Goal: Task Accomplishment & Management: Use online tool/utility

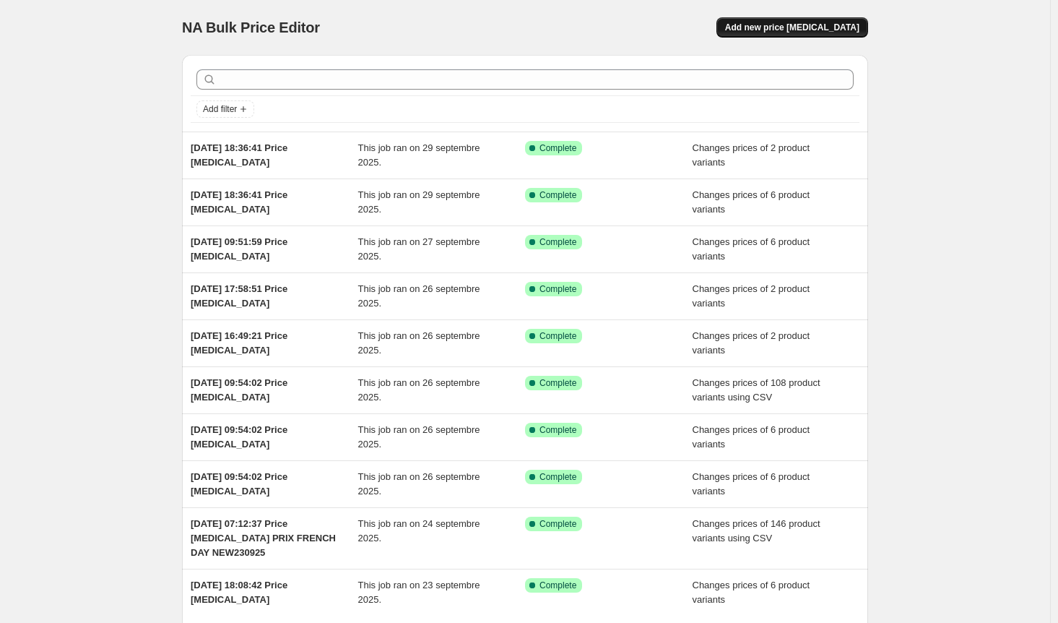
click at [815, 29] on span "Add new price [MEDICAL_DATA]" at bounding box center [792, 28] width 134 height 12
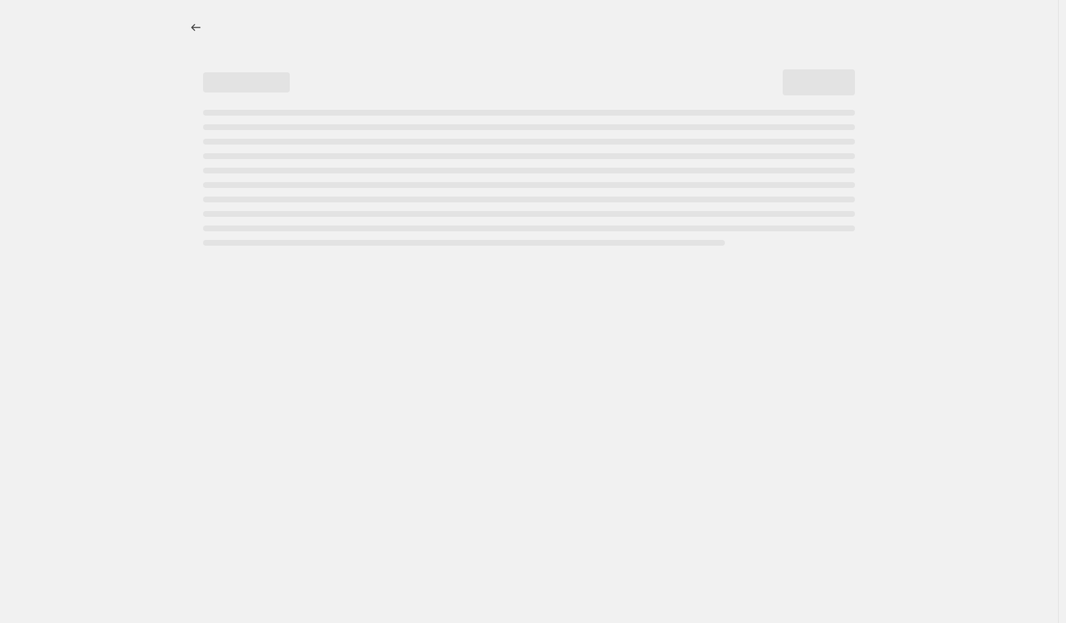
select select "percentage"
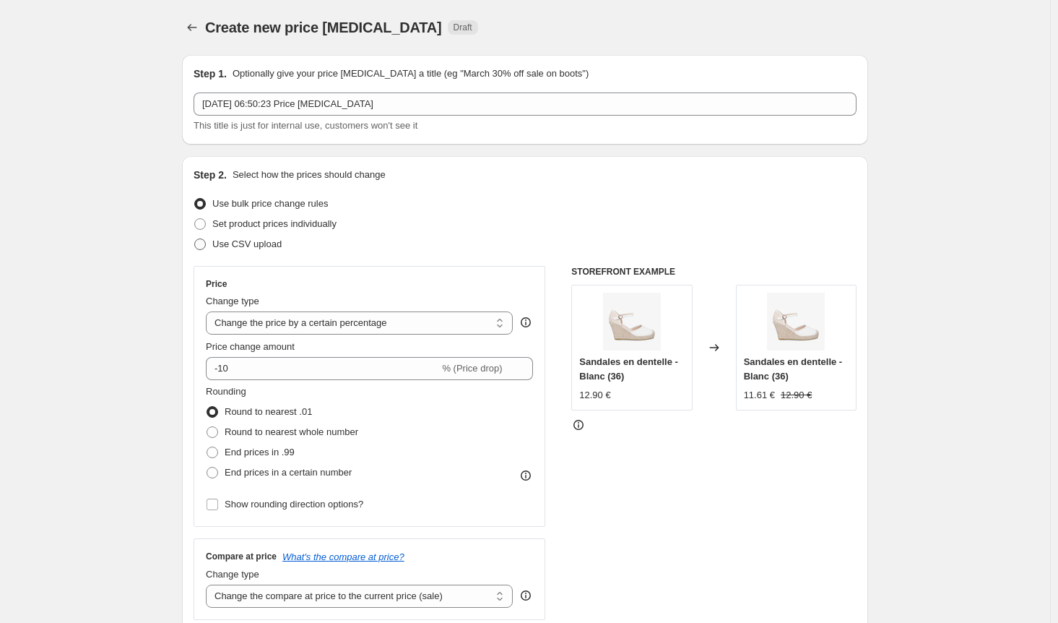
click at [206, 249] on span at bounding box center [200, 244] width 12 height 12
click at [195, 239] on input "Use CSV upload" at bounding box center [194, 238] width 1 height 1
radio input "true"
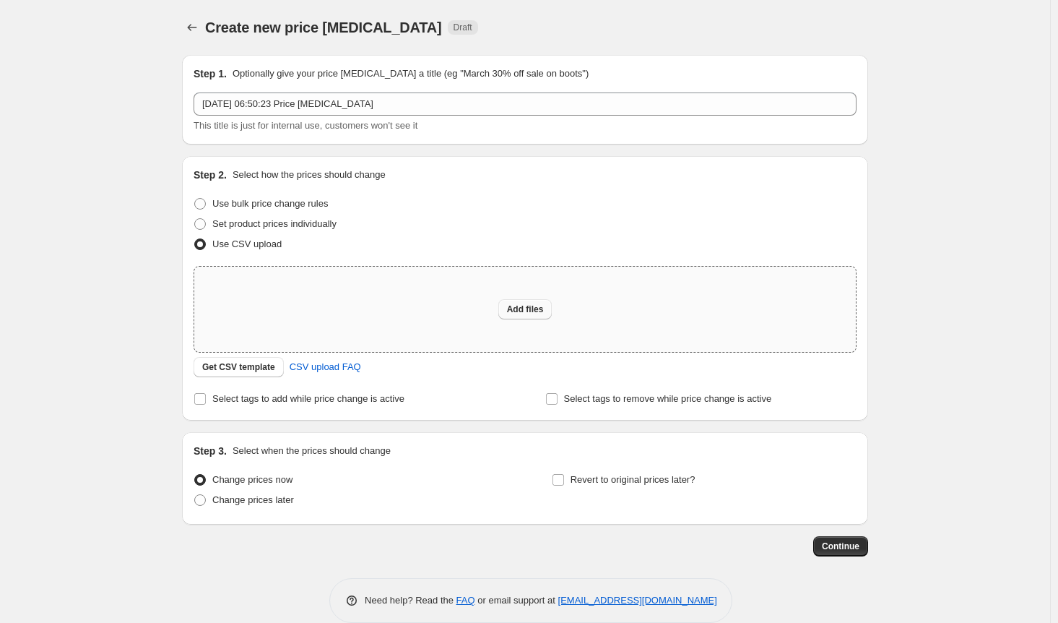
click at [532, 309] on span "Add files" at bounding box center [525, 309] width 37 height 12
type input "C:\fakepath\prix french day new300925.csv"
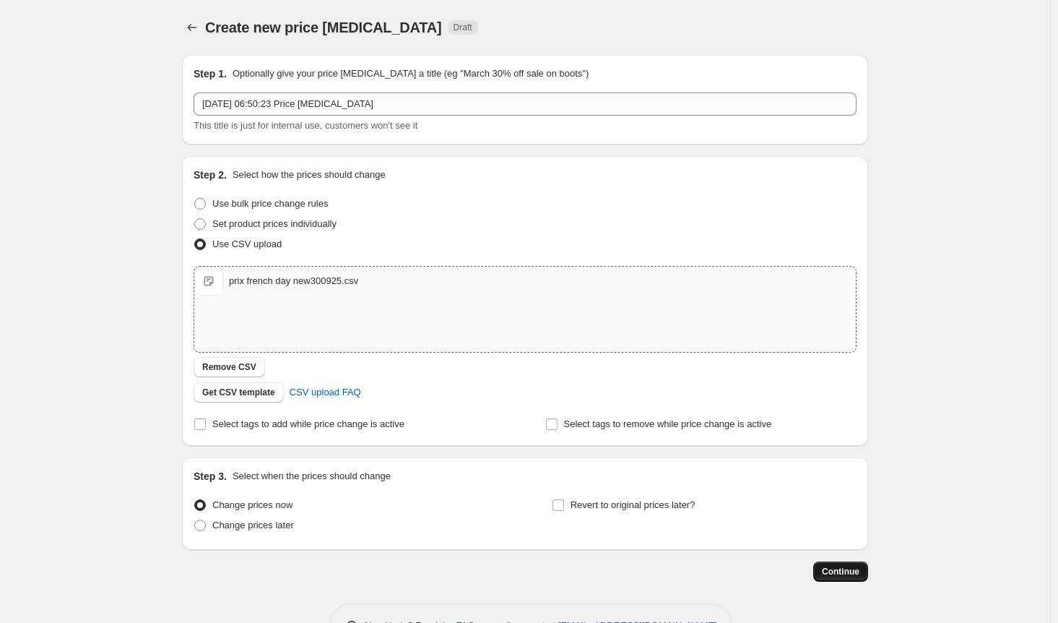
click at [850, 575] on span "Continue" at bounding box center [841, 572] width 38 height 12
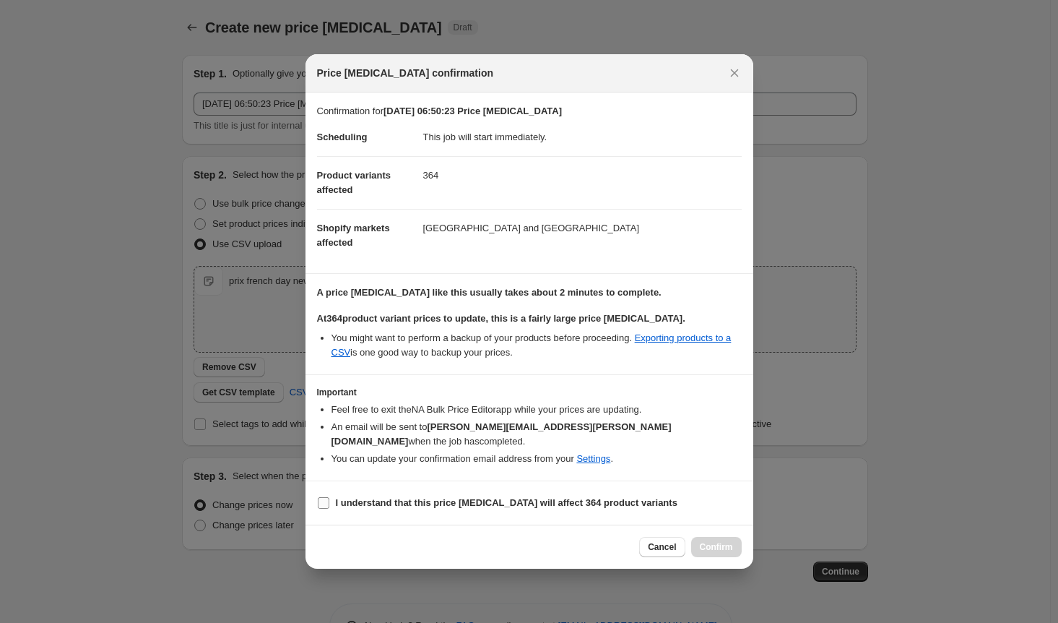
drag, startPoint x: 326, startPoint y: 494, endPoint x: 347, endPoint y: 502, distance: 22.4
click at [325, 497] on input "I understand that this price [MEDICAL_DATA] will affect 364 product variants" at bounding box center [324, 503] width 12 height 12
checkbox input "true"
click at [731, 541] on span "Confirm" at bounding box center [716, 547] width 33 height 12
